Goal: Find specific page/section: Find specific page/section

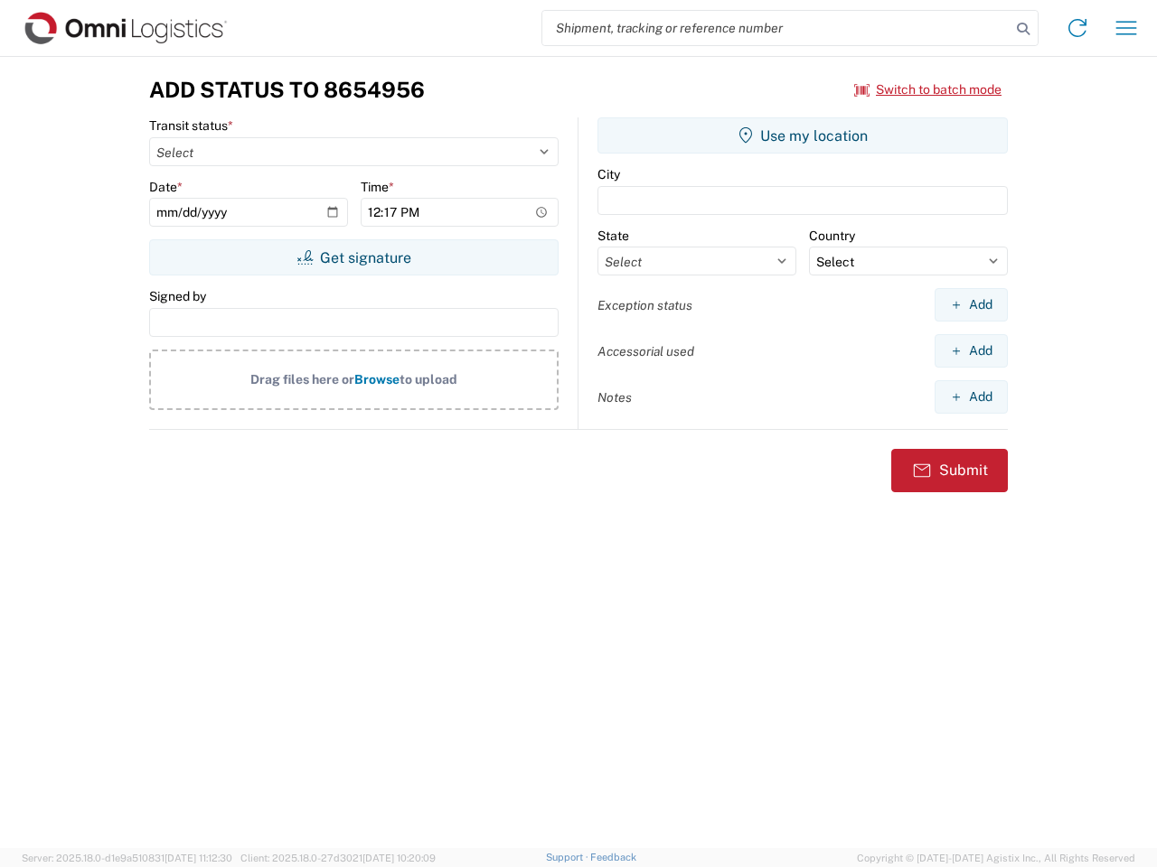
click at [776, 28] on input "search" at bounding box center [776, 28] width 468 height 34
click at [1023, 29] on icon at bounding box center [1022, 28] width 25 height 25
click at [1077, 28] on icon at bounding box center [1077, 28] width 29 height 29
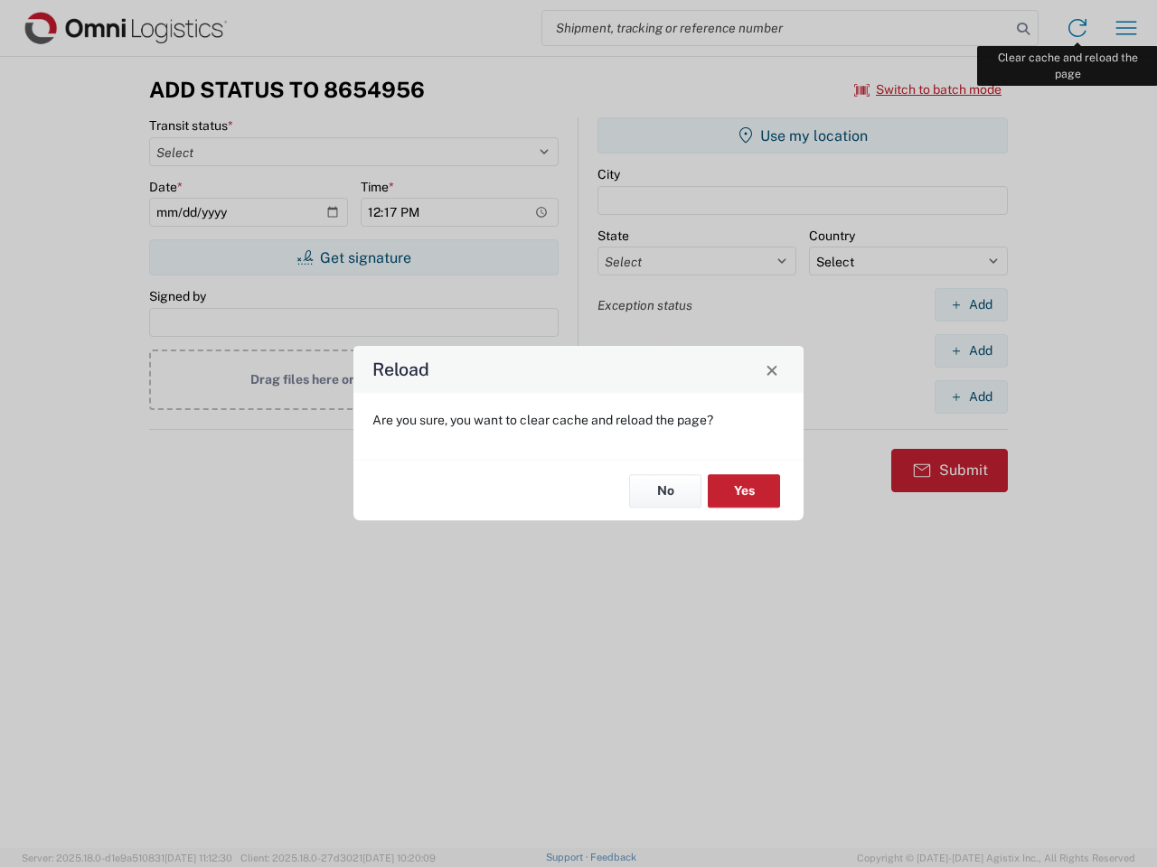
click at [1126, 28] on div "Reload Are you sure, you want to clear cache and reload the page? No Yes" at bounding box center [578, 433] width 1157 height 867
click at [928, 89] on div "Reload Are you sure, you want to clear cache and reload the page? No Yes" at bounding box center [578, 433] width 1157 height 867
click at [353, 258] on div "Reload Are you sure, you want to clear cache and reload the page? No Yes" at bounding box center [578, 433] width 1157 height 867
click at [802, 136] on div "Reload Are you sure, you want to clear cache and reload the page? No Yes" at bounding box center [578, 433] width 1157 height 867
click at [970, 304] on div "Reload Are you sure, you want to clear cache and reload the page? No Yes" at bounding box center [578, 433] width 1157 height 867
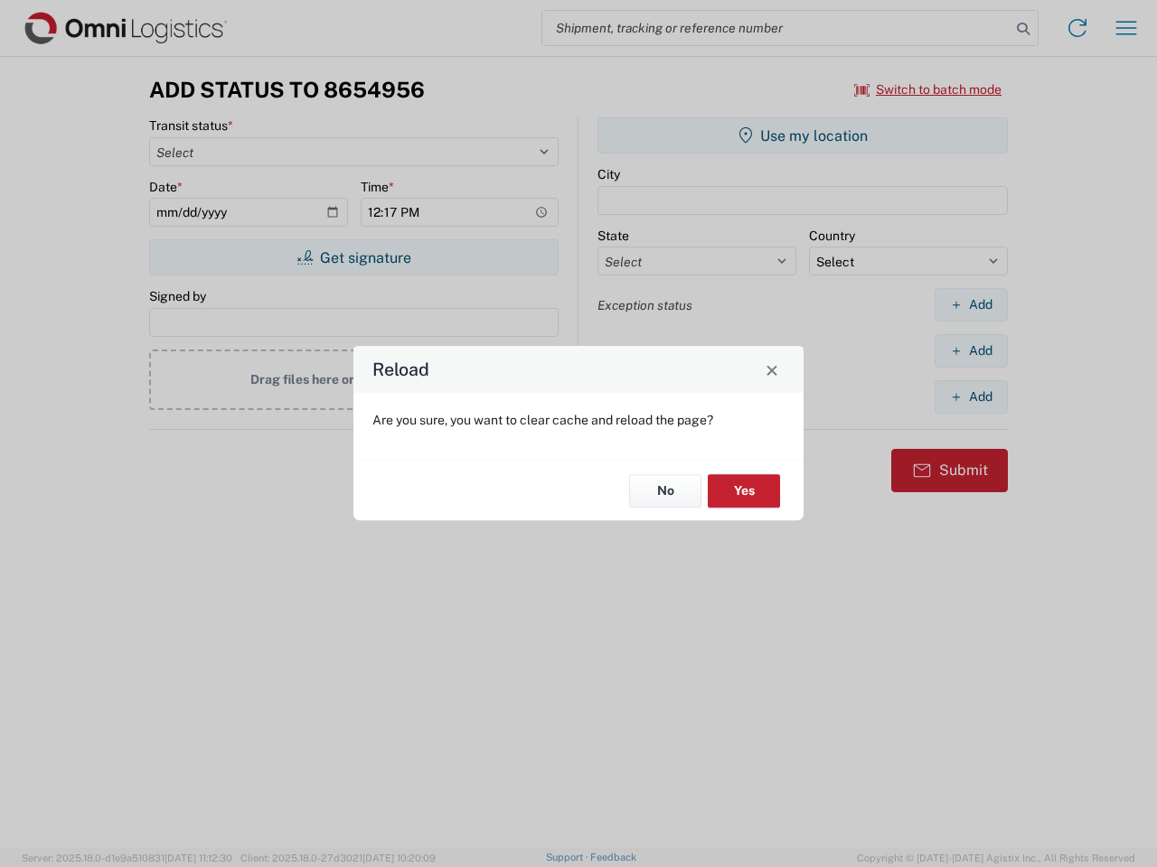
click at [970, 351] on div "Reload Are you sure, you want to clear cache and reload the page? No Yes" at bounding box center [578, 433] width 1157 height 867
click at [970, 397] on div "Reload Are you sure, you want to clear cache and reload the page? No Yes" at bounding box center [578, 433] width 1157 height 867
